Goal: Task Accomplishment & Management: Manage account settings

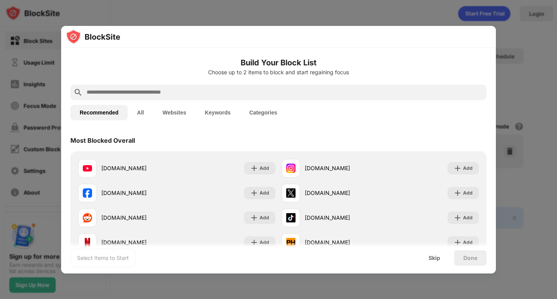
click at [261, 92] on input "text" at bounding box center [285, 92] width 398 height 9
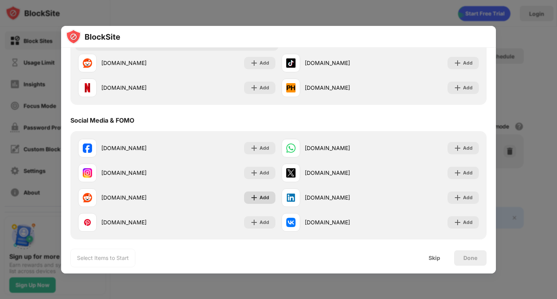
scroll to position [232, 0]
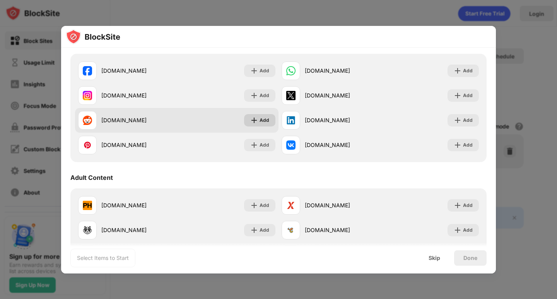
click at [260, 120] on div "Add" at bounding box center [265, 120] width 10 height 8
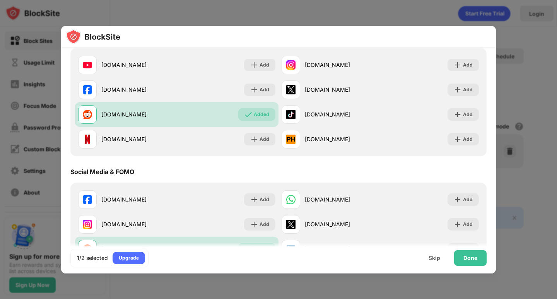
scroll to position [0, 0]
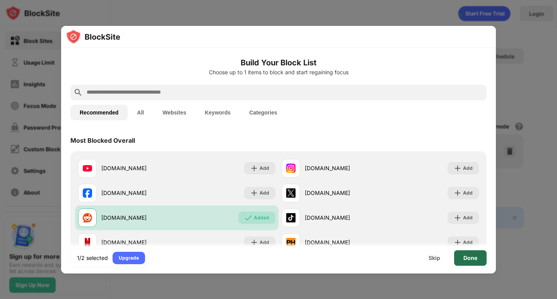
click at [477, 258] on div "Done" at bounding box center [470, 257] width 32 height 15
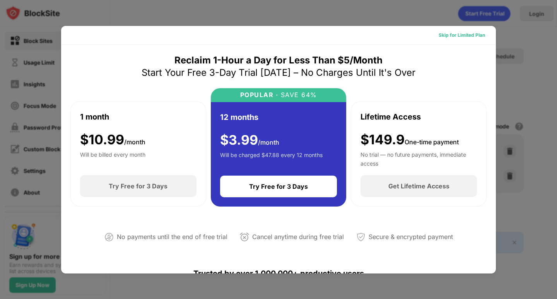
click at [476, 36] on div "Skip for Limited Plan" at bounding box center [462, 35] width 46 height 8
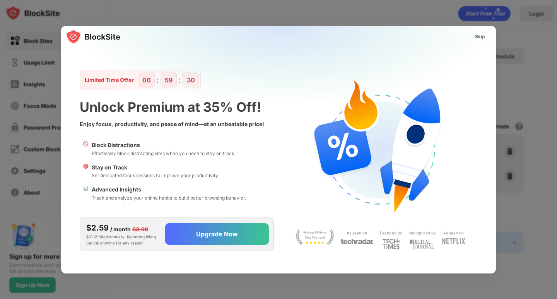
click at [492, 110] on img at bounding box center [283, 102] width 435 height 153
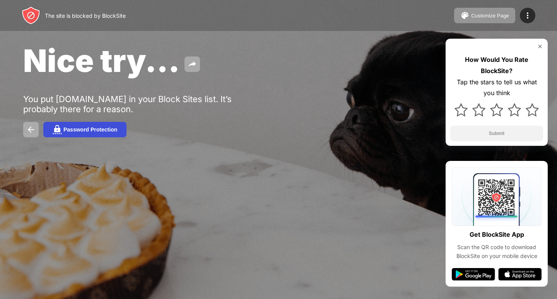
click at [112, 130] on div "Password Protection" at bounding box center [90, 130] width 54 height 6
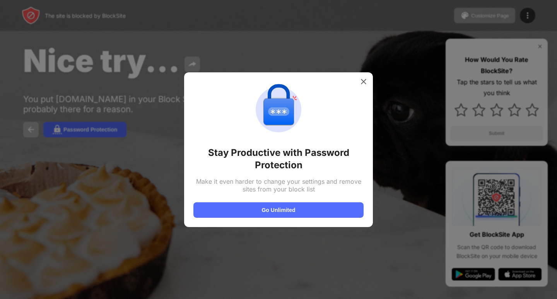
click at [125, 161] on div at bounding box center [278, 149] width 557 height 299
